Goal: Transaction & Acquisition: Purchase product/service

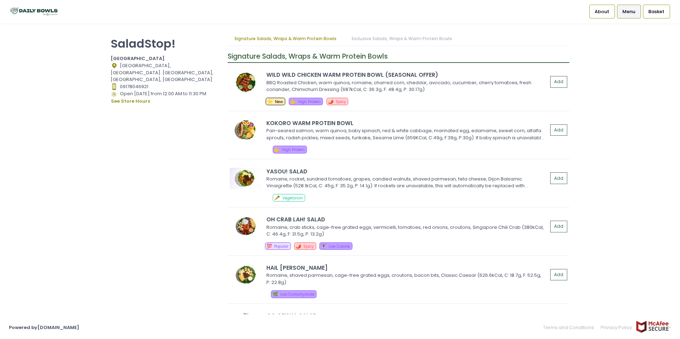
click at [626, 229] on div "SaladStop! Central Square Location Created with Sketch. [GEOGRAPHIC_DATA], [GEO…" at bounding box center [340, 169] width 680 height 275
drag, startPoint x: 372, startPoint y: 37, endPoint x: 367, endPoint y: 37, distance: 5.0
click at [372, 37] on link "Exclusive Salads, Wraps & Warm Protein Bowls" at bounding box center [402, 39] width 114 height 14
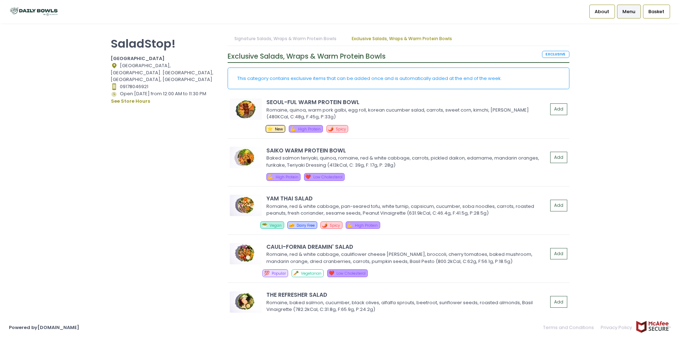
click at [301, 37] on link "Signature Salads, Wraps & Warm Protein Bowls" at bounding box center [286, 39] width 116 height 14
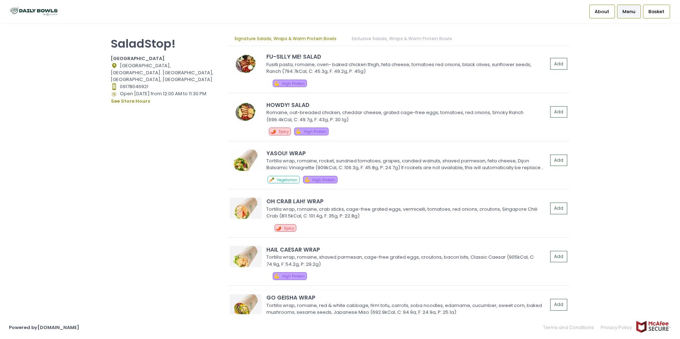
scroll to position [0, 0]
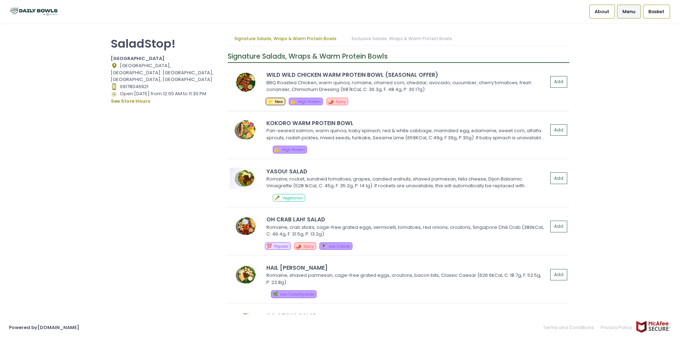
click at [265, 74] on div "WILD WILD CHICKEN WARM PROTEIN BOWL (SEASONAL OFFER) BBQ Roasted Chicken, warm …" at bounding box center [398, 82] width 337 height 22
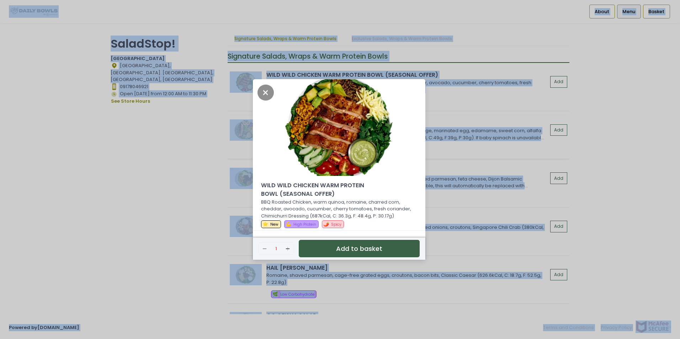
click at [297, 72] on div "WILD WILD CHICKEN WARM PROTEIN BOWL (SEASONAL OFFER) BBQ Roasted Chicken, warm …" at bounding box center [340, 169] width 680 height 339
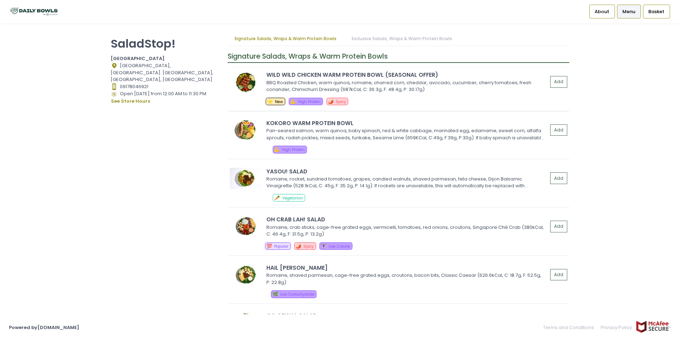
click at [451, 71] on div "WILD WILD CHICKEN WARM PROTEIN BOWL (SEASONAL OFFER)" at bounding box center [406, 75] width 281 height 8
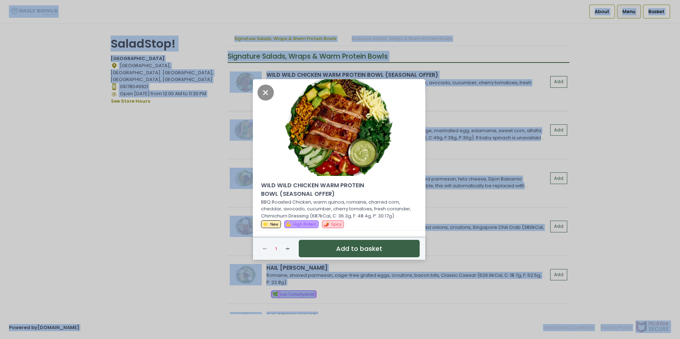
click at [384, 74] on div "WILD WILD CHICKEN WARM PROTEIN BOWL (SEASONAL OFFER) BBQ Roasted Chicken, warm …" at bounding box center [340, 169] width 680 height 339
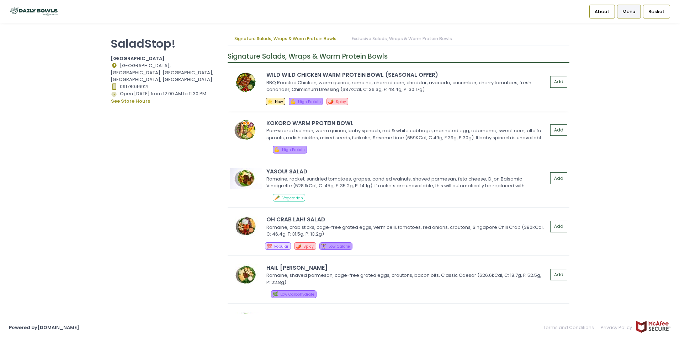
click at [366, 73] on div "WILD WILD CHICKEN WARM PROTEIN BOWL (SEASONAL OFFER)" at bounding box center [406, 75] width 281 height 8
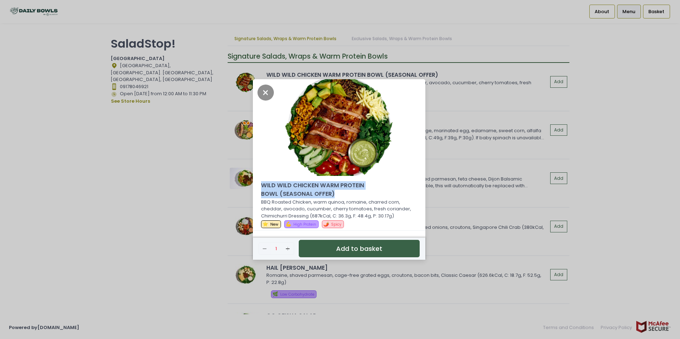
drag, startPoint x: 261, startPoint y: 185, endPoint x: 354, endPoint y: 196, distance: 93.0
click at [354, 196] on span "WILD WILD CHICKEN WARM PROTEIN BOWL (SEASONAL OFFER)" at bounding box center [319, 189] width 117 height 17
copy span "WILD WILD CHICKEN WARM PROTEIN BOWL (SEASONAL OFFER)"
click at [623, 131] on div "WILD WILD CHICKEN WARM PROTEIN BOWL (SEASONAL OFFER) BBQ Roasted Chicken, warm …" at bounding box center [340, 169] width 680 height 339
